Goal: Navigation & Orientation: Find specific page/section

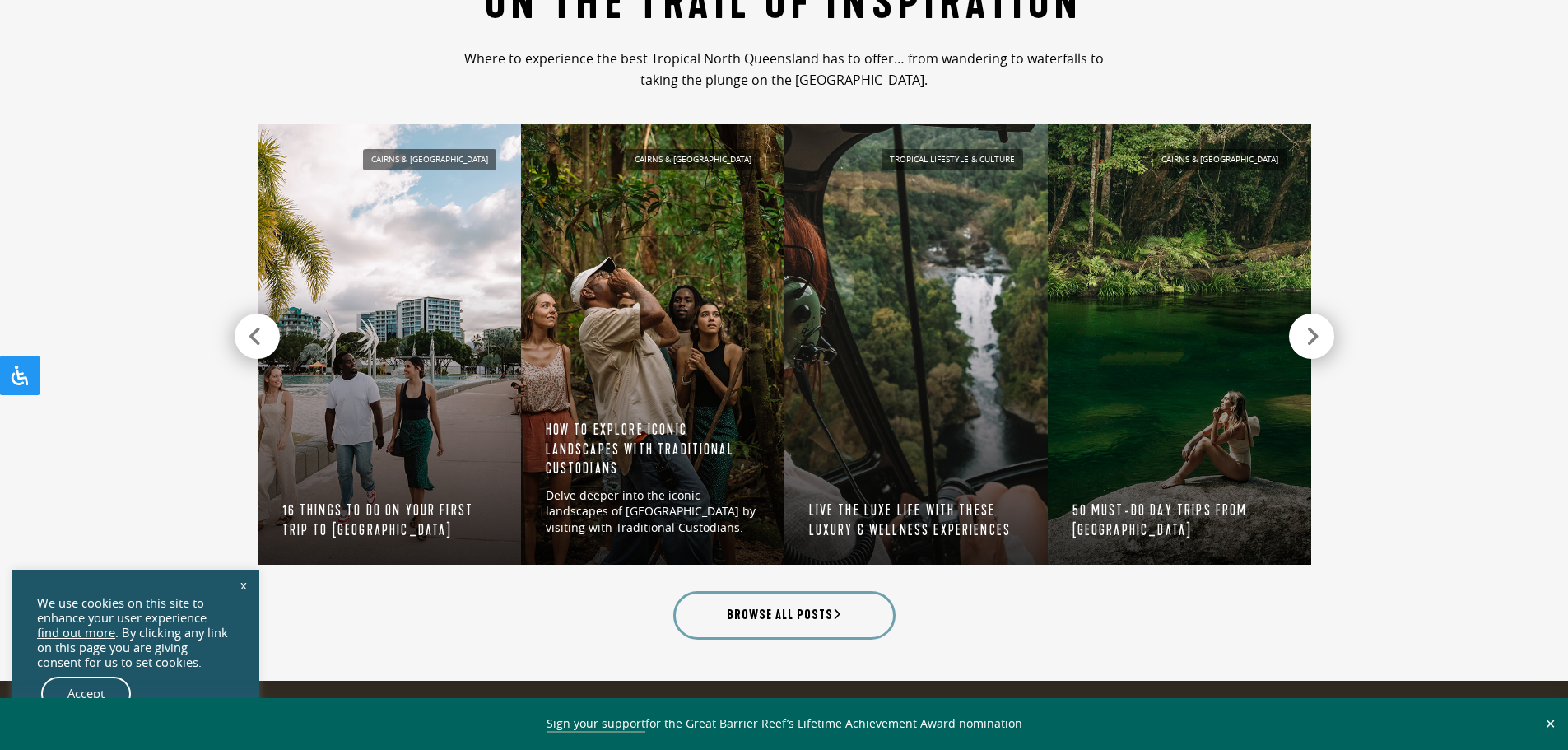
scroll to position [1646, 0]
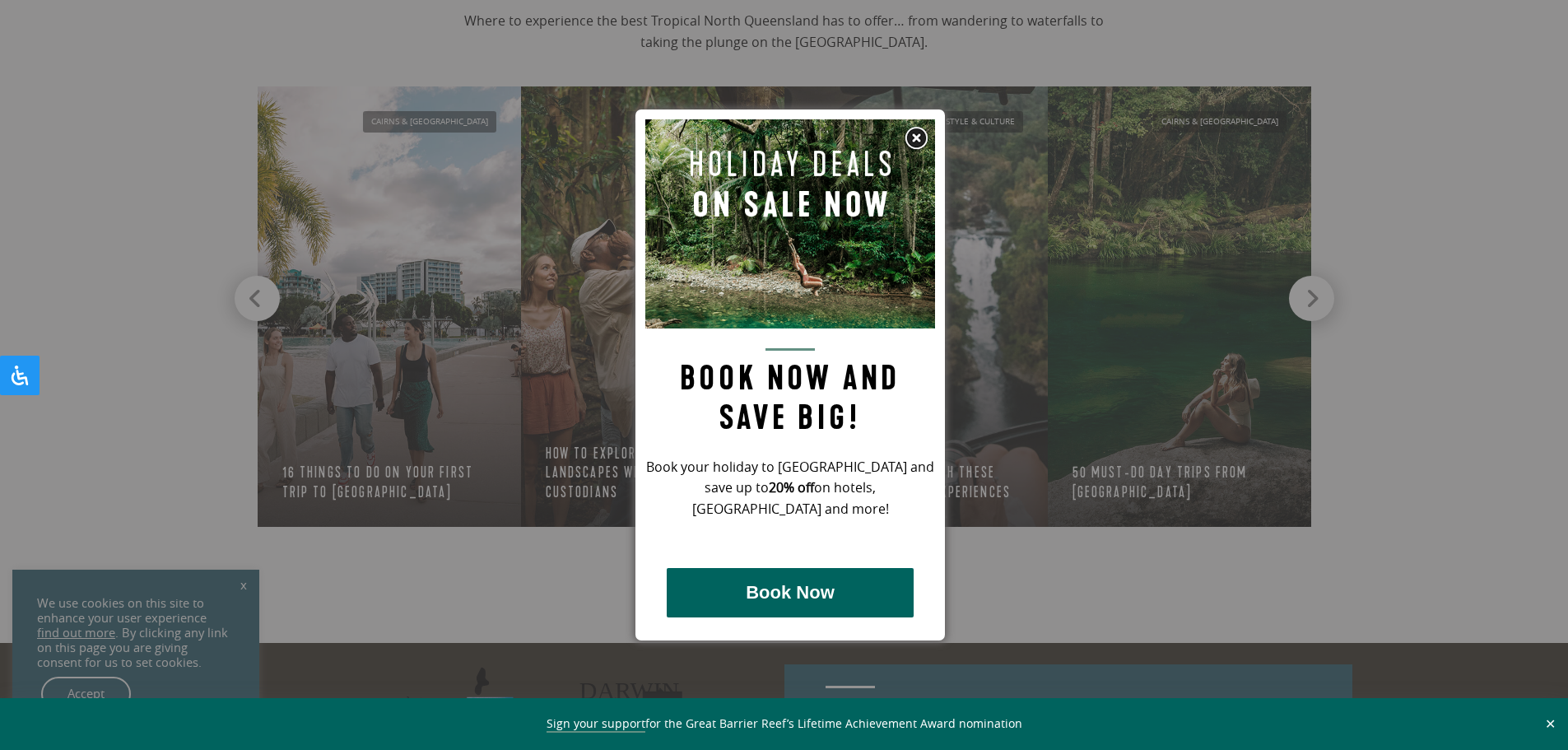
click at [918, 143] on img at bounding box center [915, 138] width 25 height 25
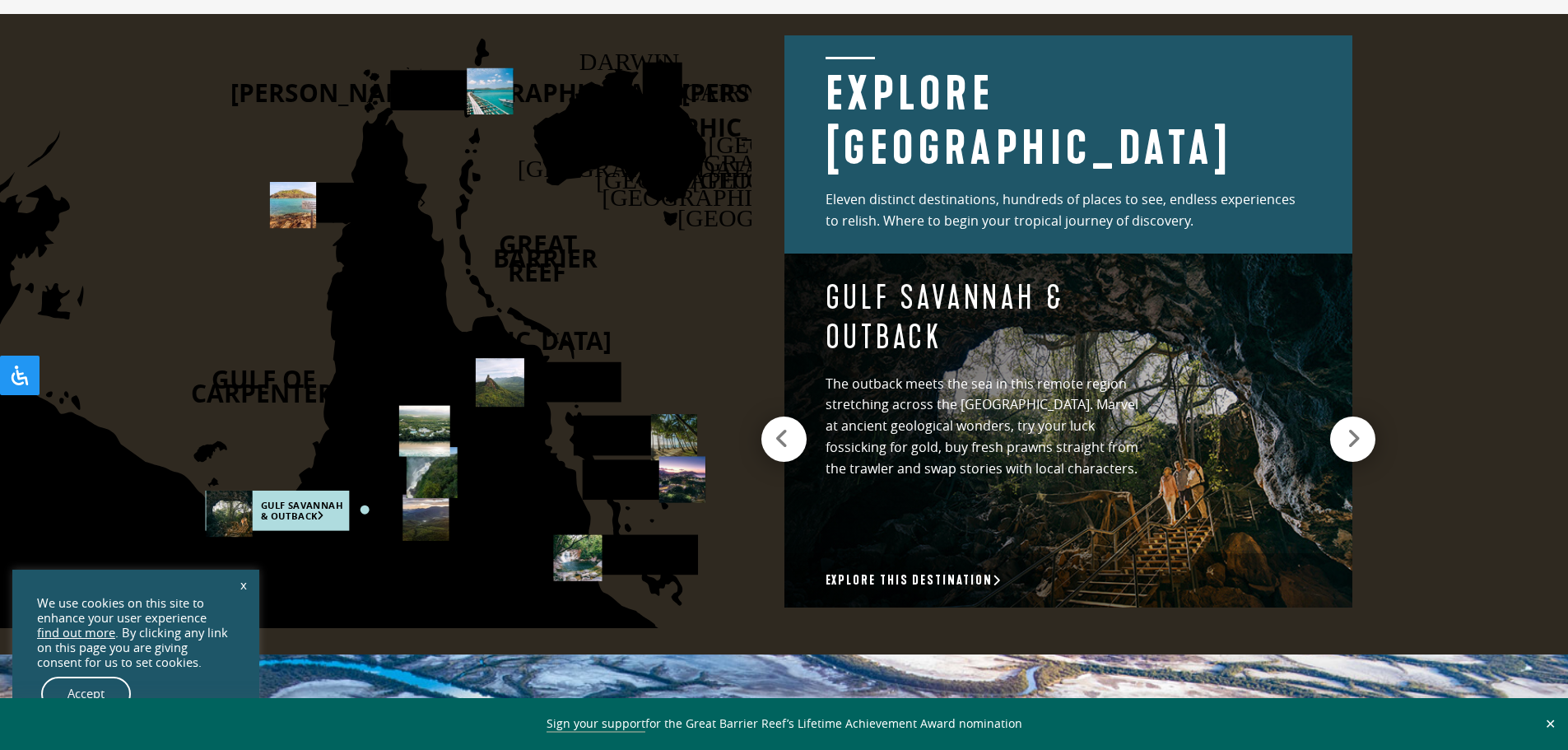
scroll to position [2222, 0]
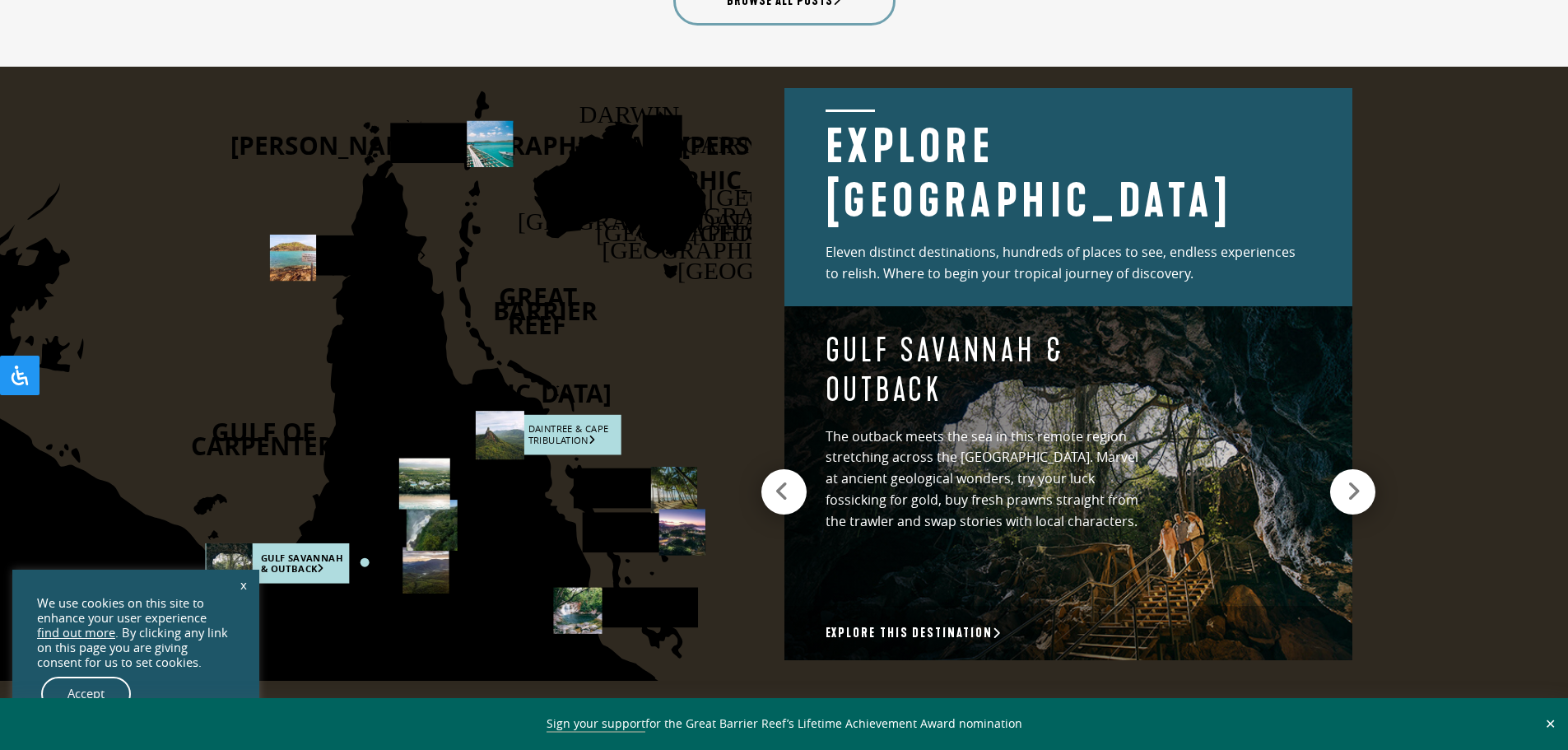
click at [572, 424] on rect at bounding box center [549, 435] width 145 height 40
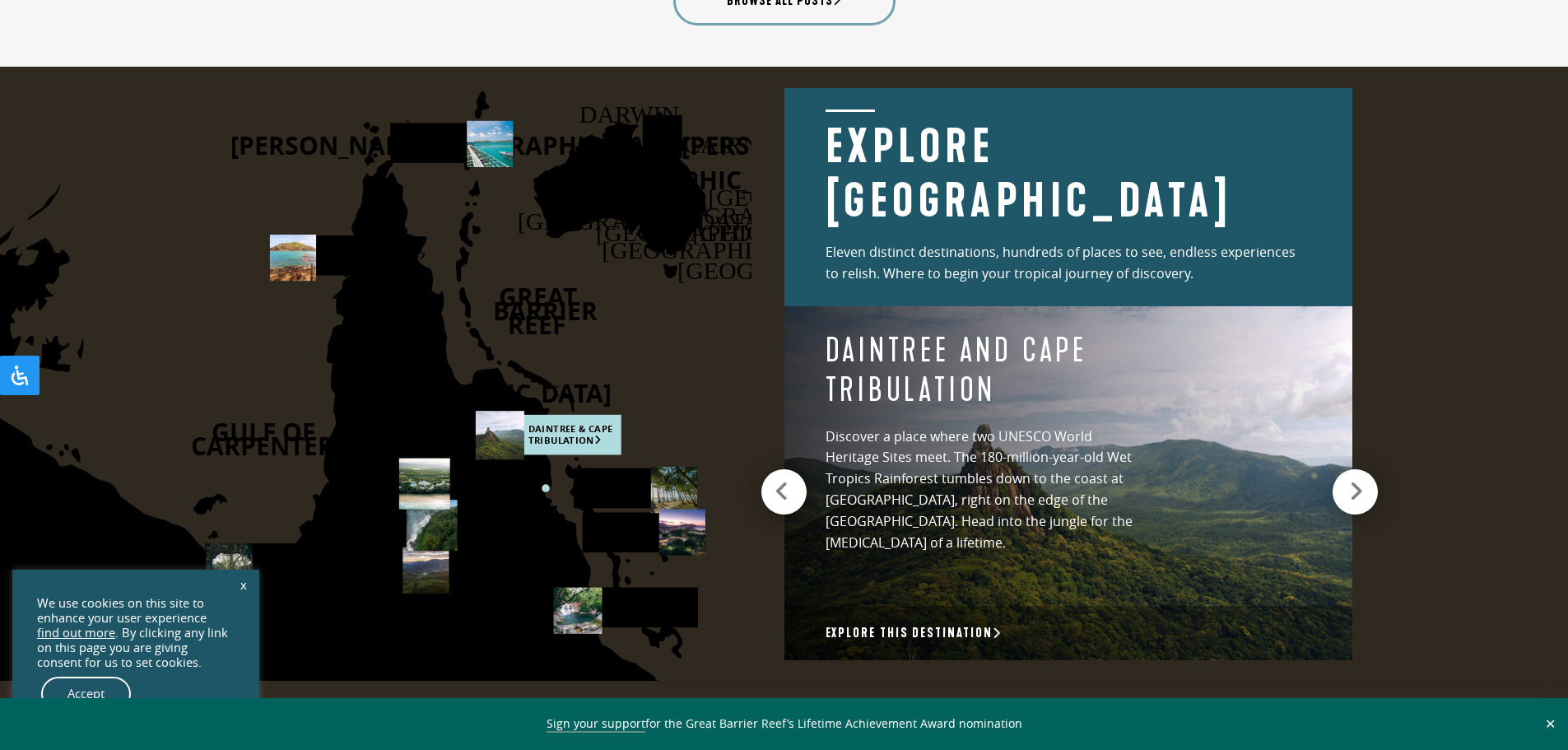
click at [1351, 480] on icon at bounding box center [1355, 491] width 14 height 23
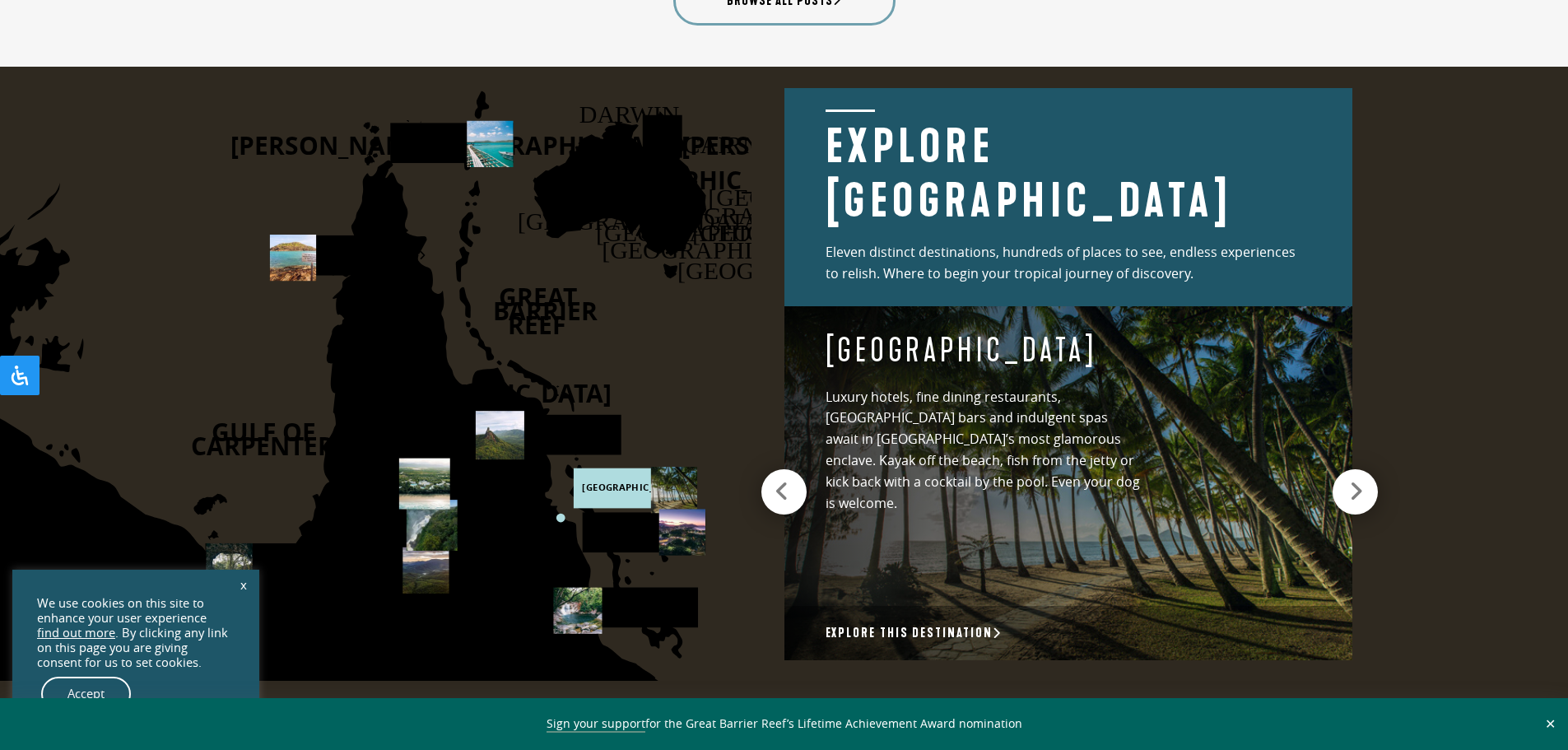
click at [1351, 480] on icon at bounding box center [1355, 491] width 14 height 23
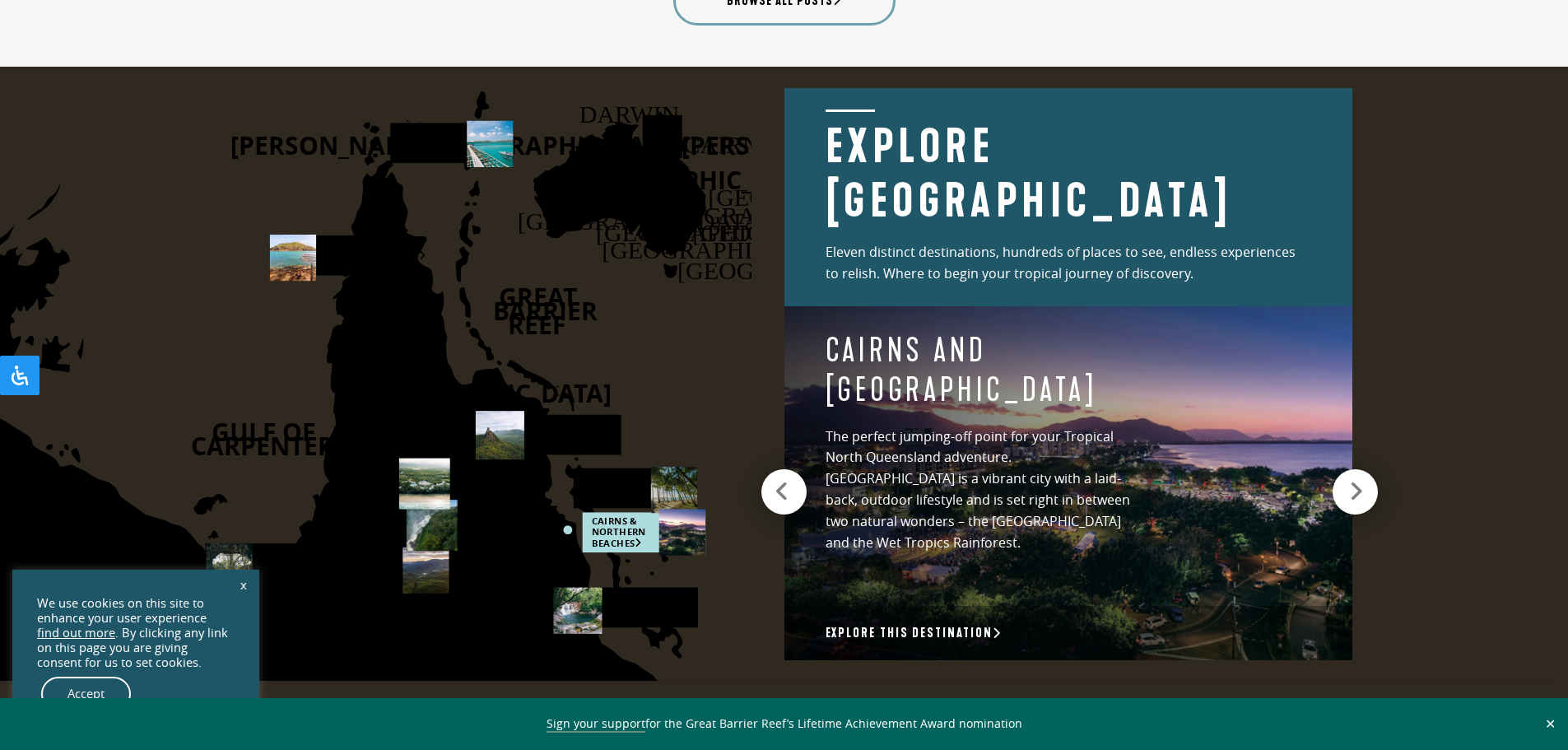
click at [1352, 480] on icon at bounding box center [1355, 491] width 14 height 23
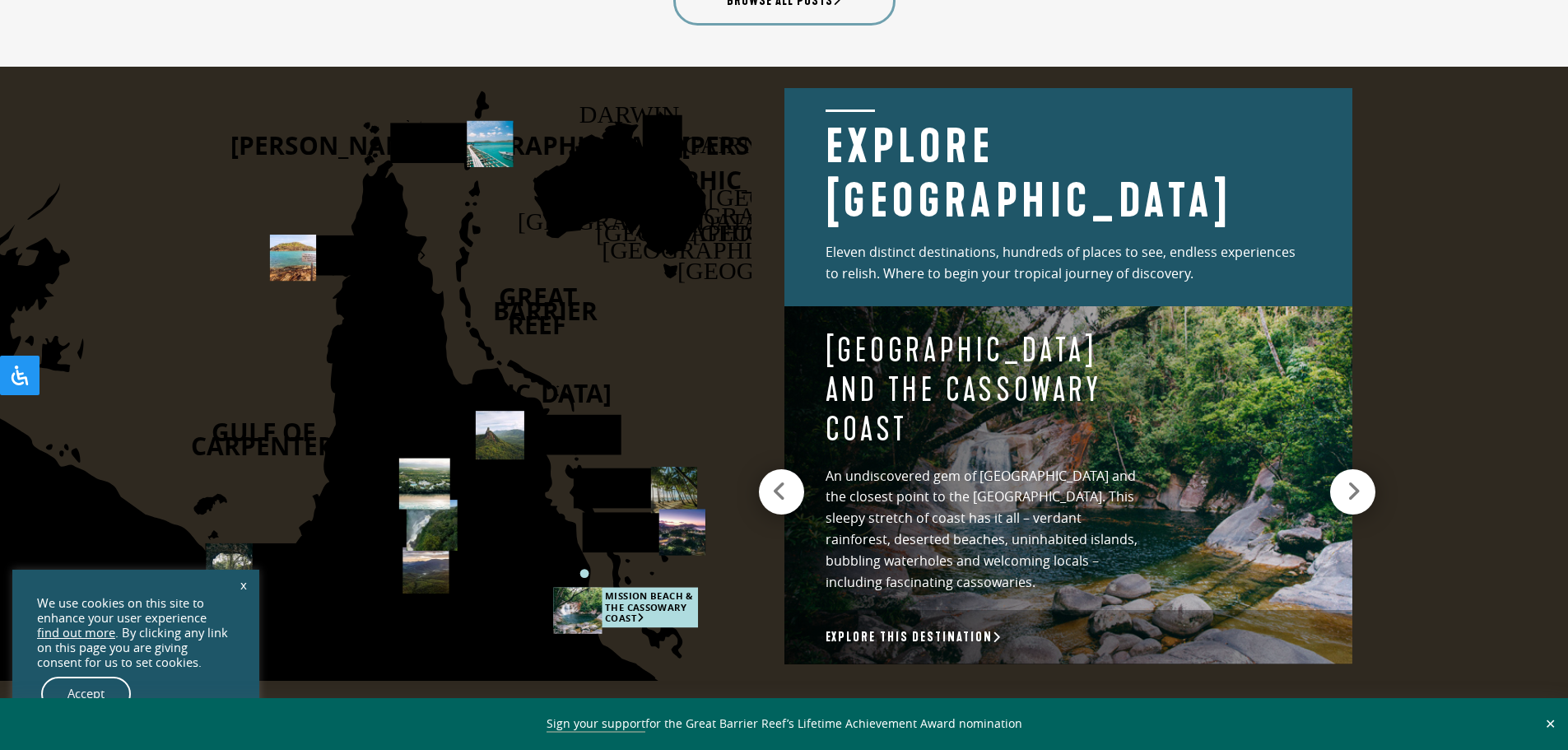
click at [790, 489] on div at bounding box center [780, 491] width 45 height 45
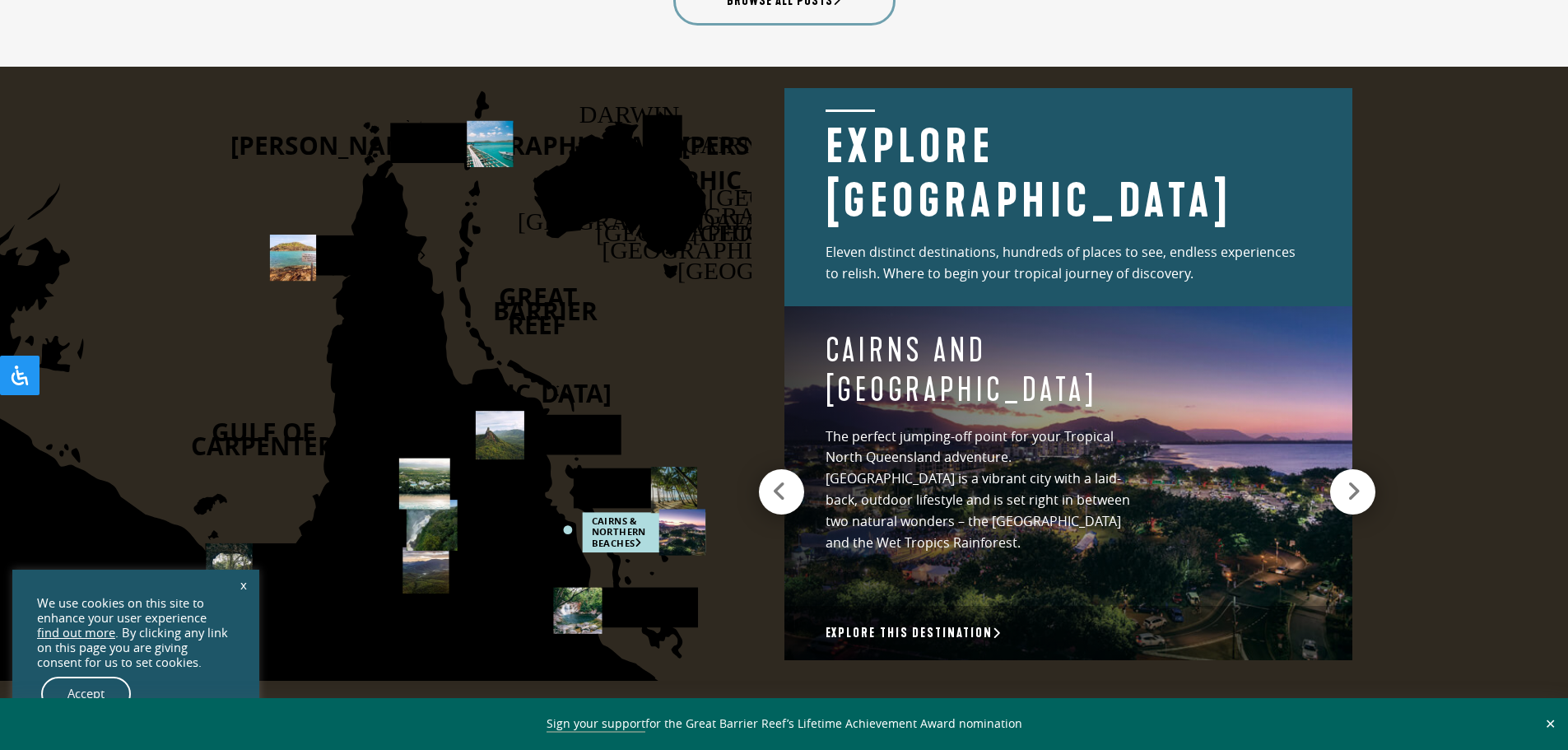
click at [790, 489] on div at bounding box center [780, 491] width 45 height 45
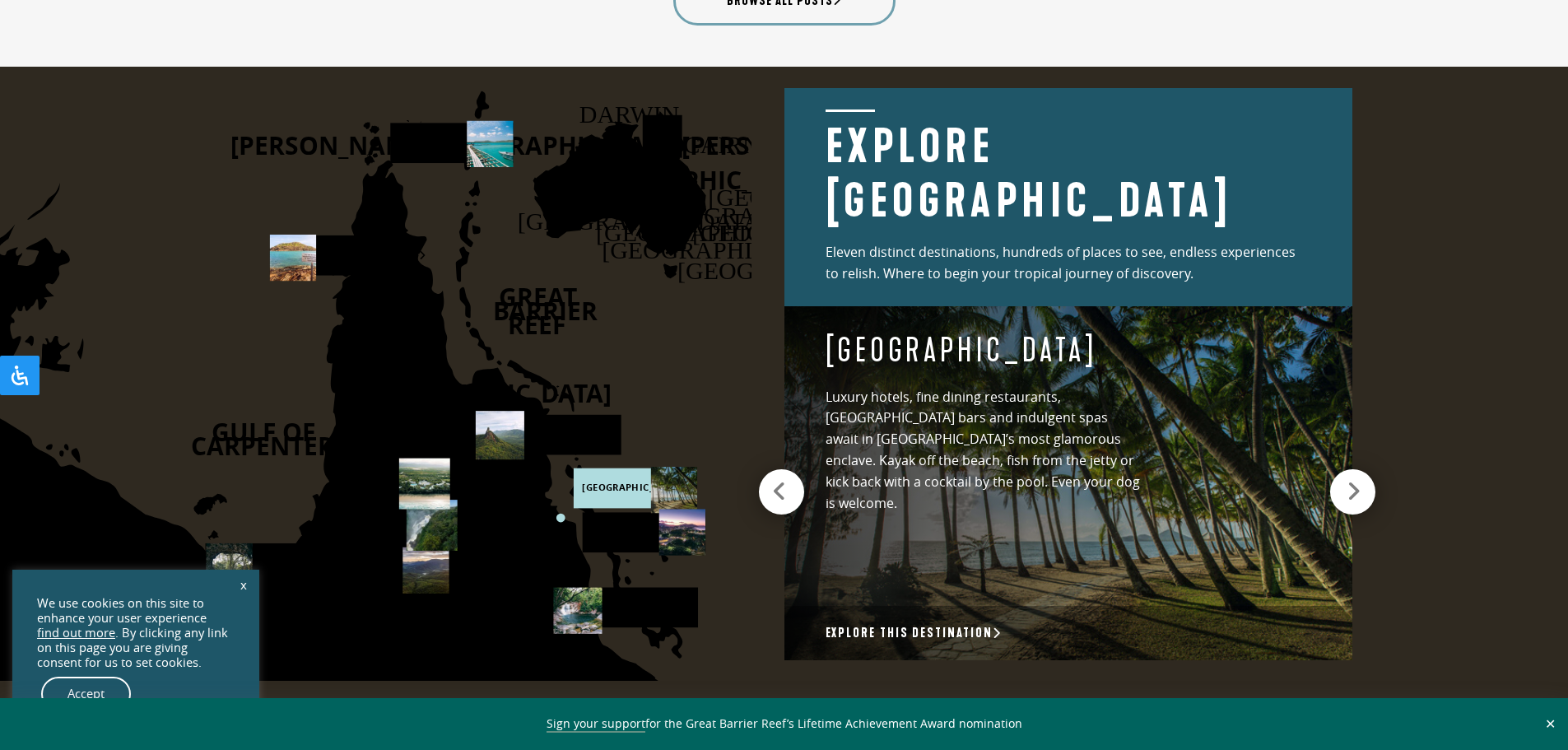
click at [784, 480] on icon at bounding box center [779, 491] width 15 height 23
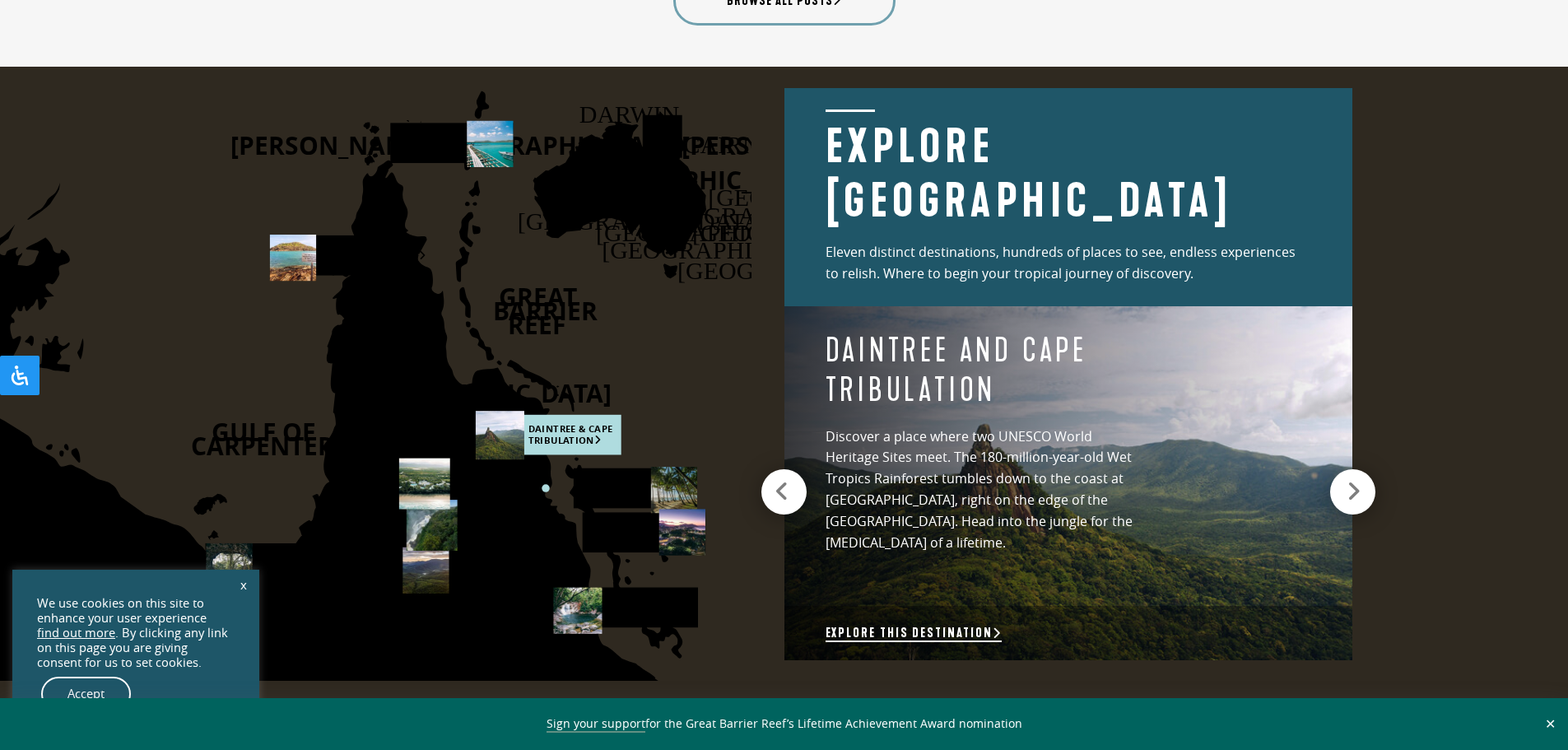
click at [890, 626] on link "Explore this destination" at bounding box center [913, 633] width 176 height 17
